Goal: Find specific page/section

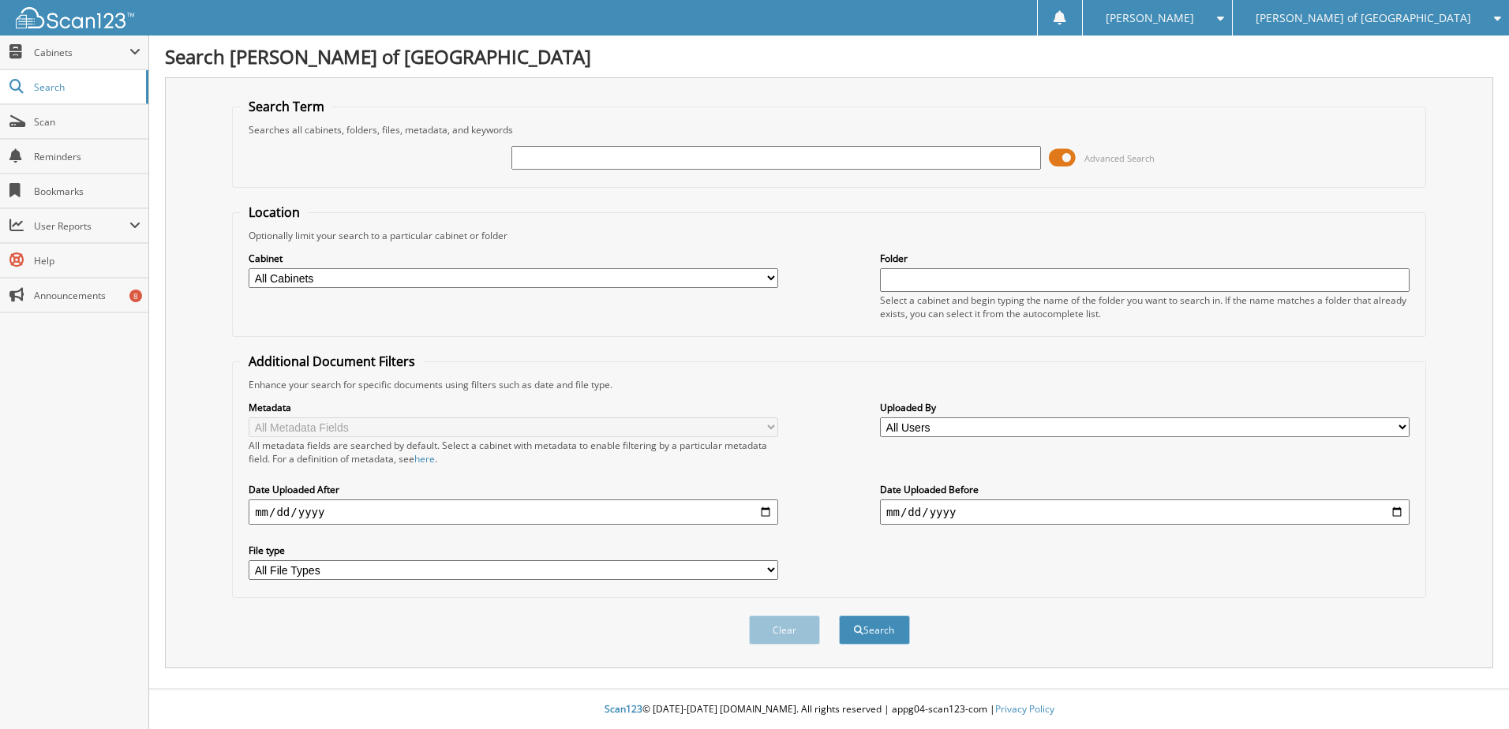
click at [552, 160] on input "text" at bounding box center [775, 158] width 529 height 24
type input "241057"
click at [839, 615] on button "Search" at bounding box center [874, 629] width 71 height 29
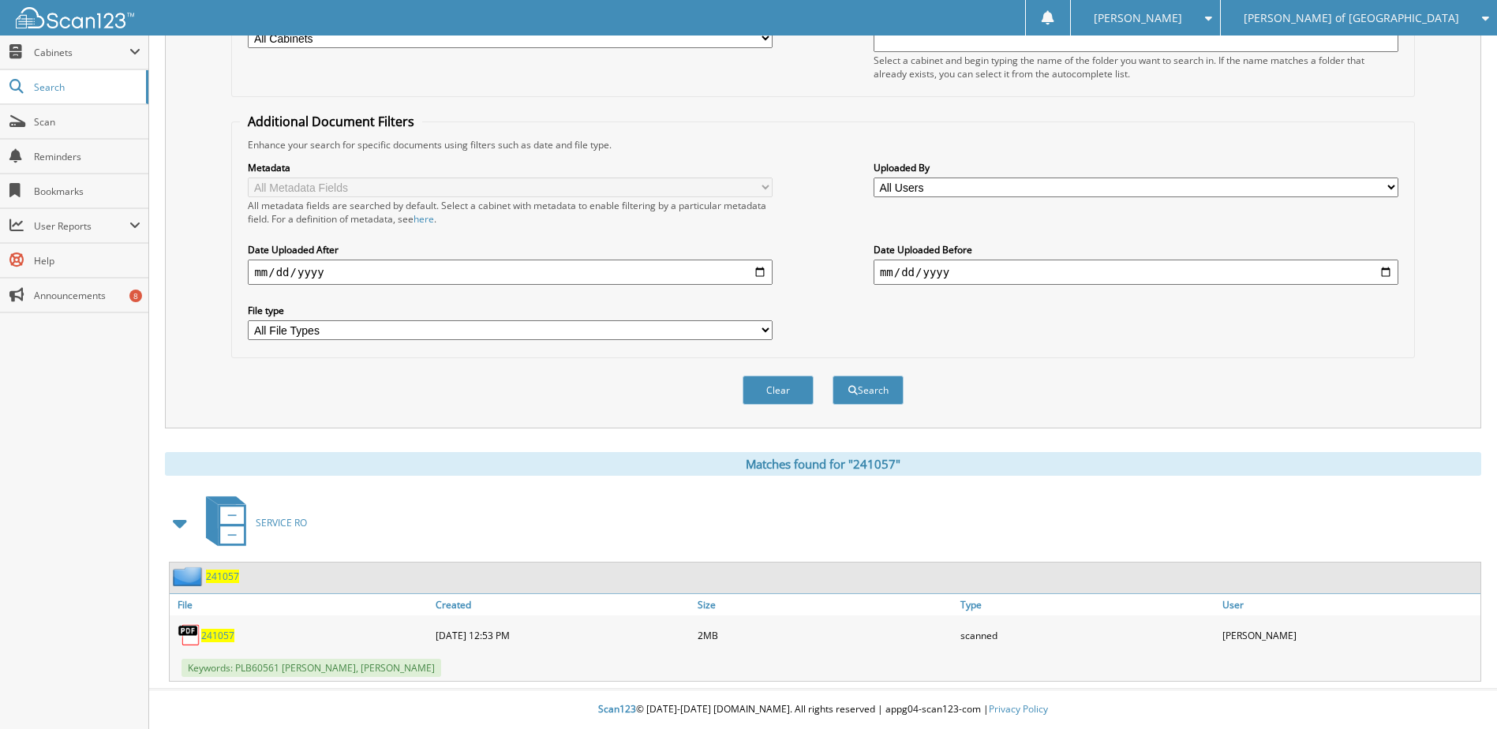
scroll to position [241, 0]
click at [212, 634] on span "241057" at bounding box center [217, 635] width 33 height 13
